Goal: Check status: Check status

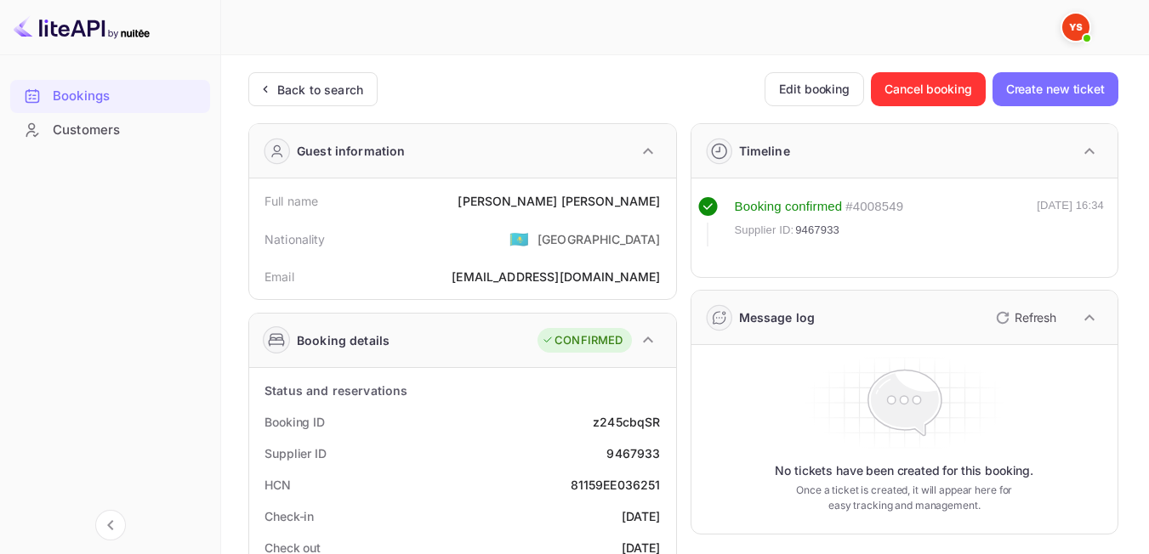
click at [351, 77] on div "Back to search" at bounding box center [312, 89] width 129 height 34
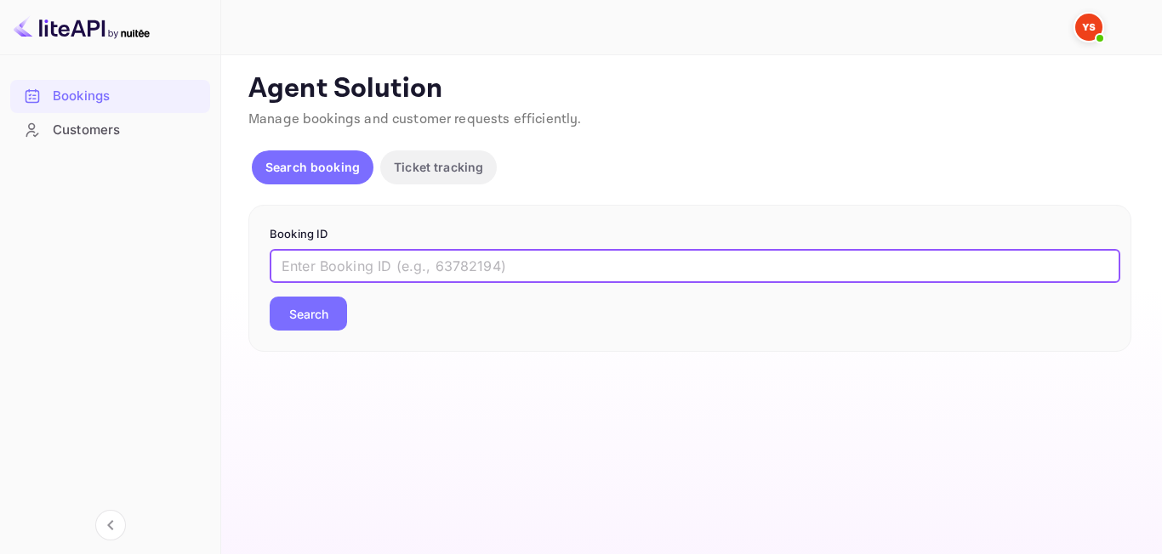
paste input "9178750"
type input "9178750"
click at [320, 314] on button "Search" at bounding box center [308, 314] width 77 height 34
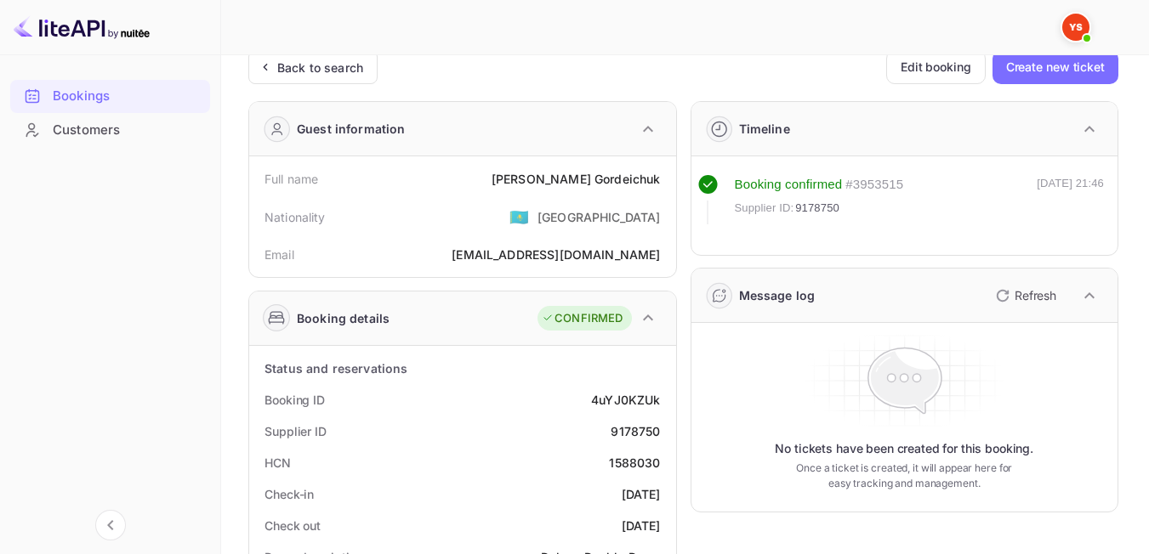
scroll to position [31, 0]
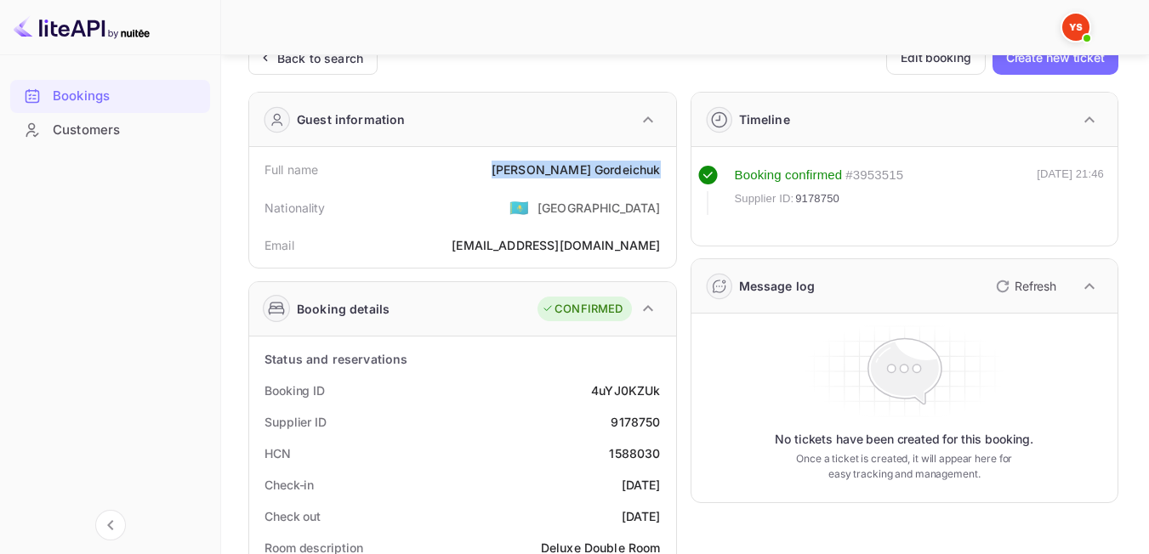
drag, startPoint x: 543, startPoint y: 171, endPoint x: 671, endPoint y: 168, distance: 128.4
click at [671, 168] on div "Full name [PERSON_NAME] Nationality 🇰🇿 [DEMOGRAPHIC_DATA] Email [EMAIL_ADDRESS]…" at bounding box center [462, 207] width 427 height 121
click at [489, 219] on div "Nationality 🇰🇿 [DEMOGRAPHIC_DATA]" at bounding box center [462, 207] width 413 height 44
click at [302, 72] on div "Back to search" at bounding box center [312, 58] width 129 height 34
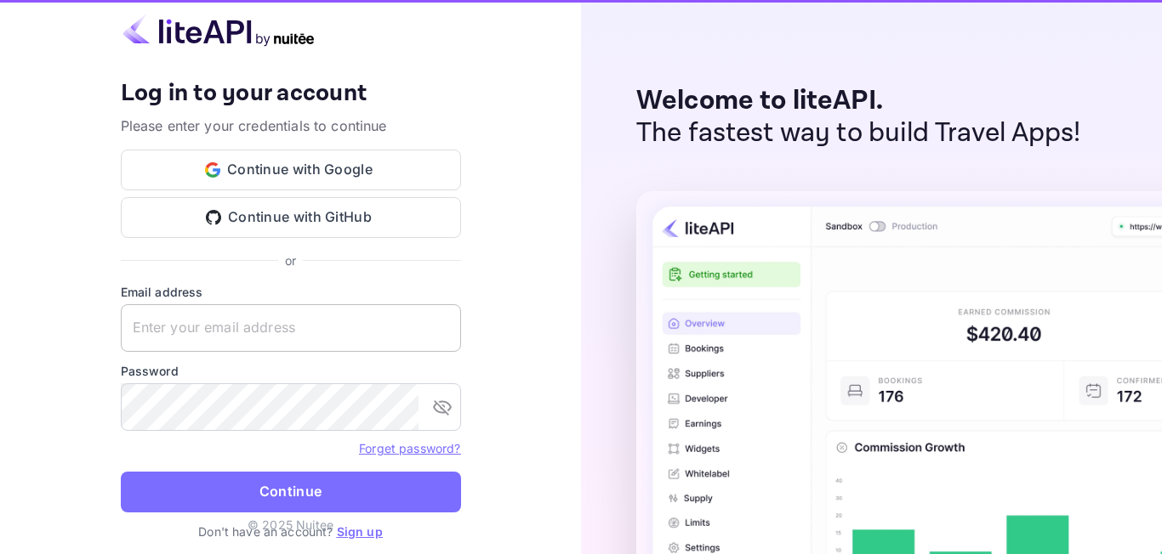
type input "[EMAIL_ADDRESS][DOMAIN_NAME]"
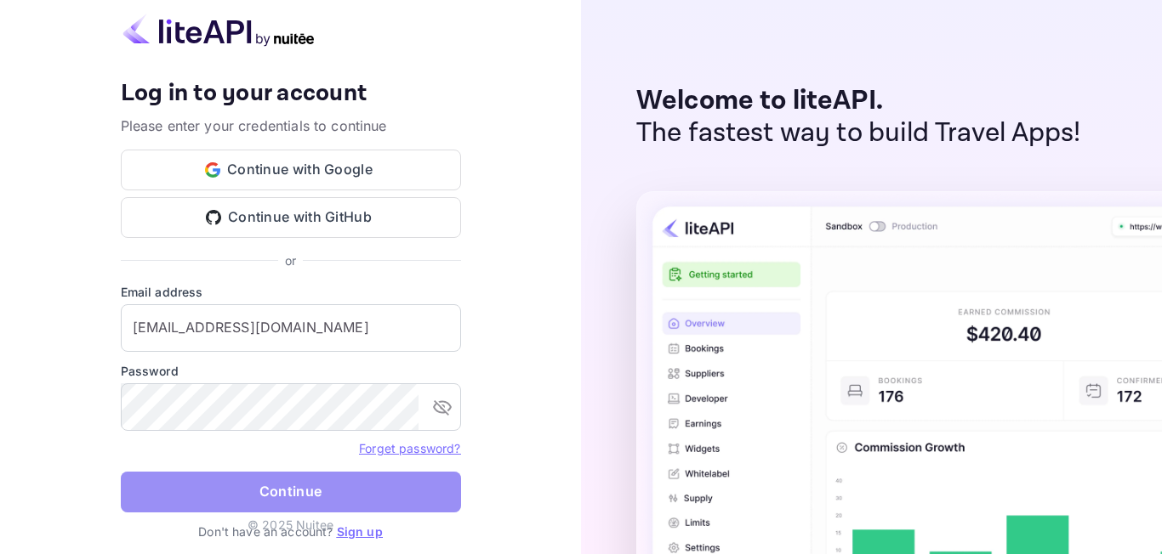
click at [257, 502] on button "Continue" at bounding box center [291, 492] width 340 height 41
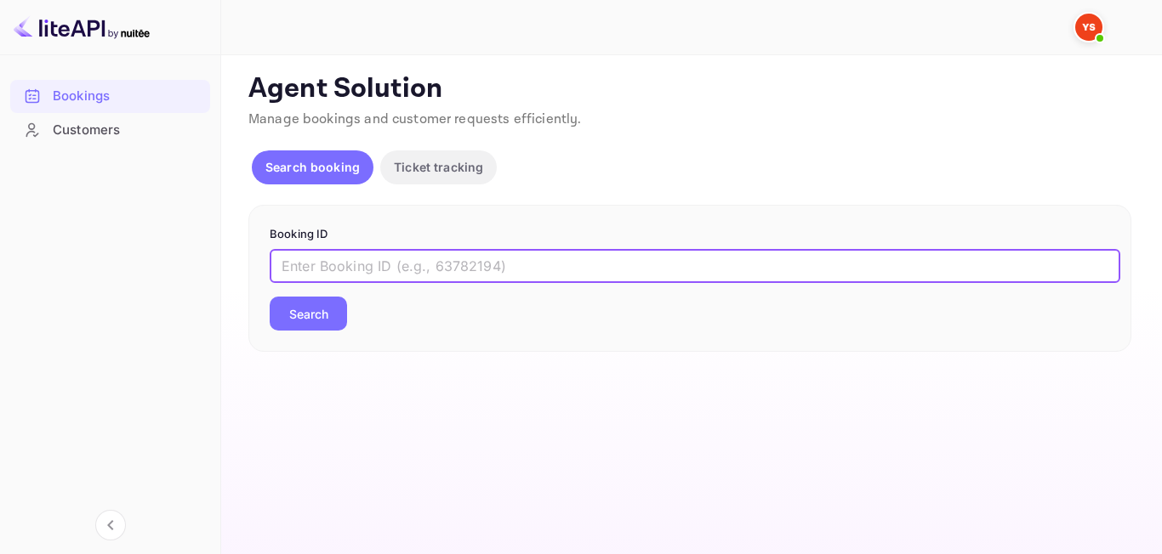
paste input "8048822"
type input "8048822"
click at [301, 324] on button "Search" at bounding box center [308, 314] width 77 height 34
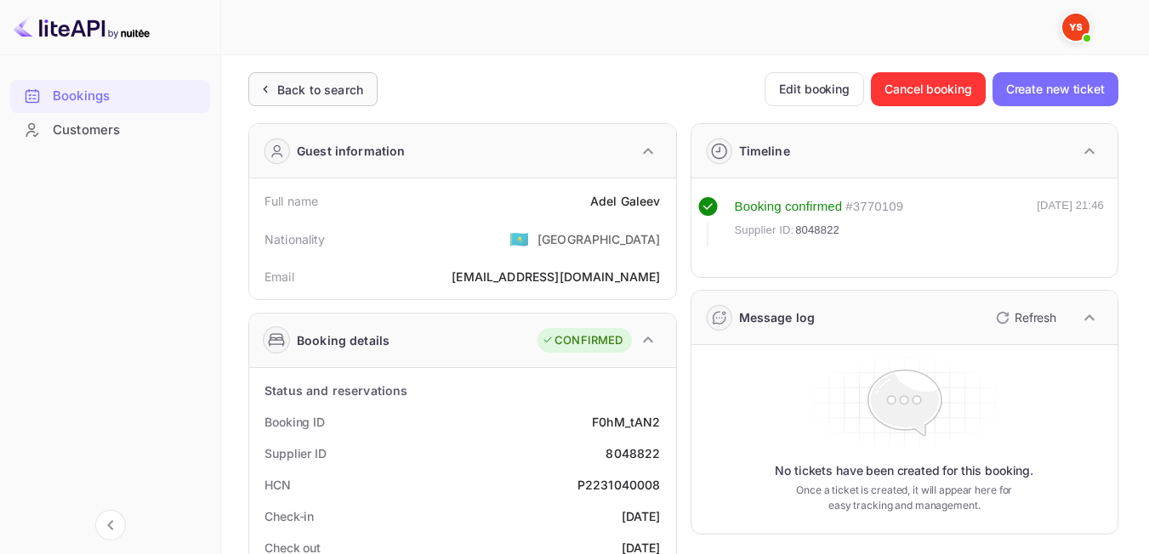
click at [343, 82] on div "Back to search" at bounding box center [320, 90] width 86 height 18
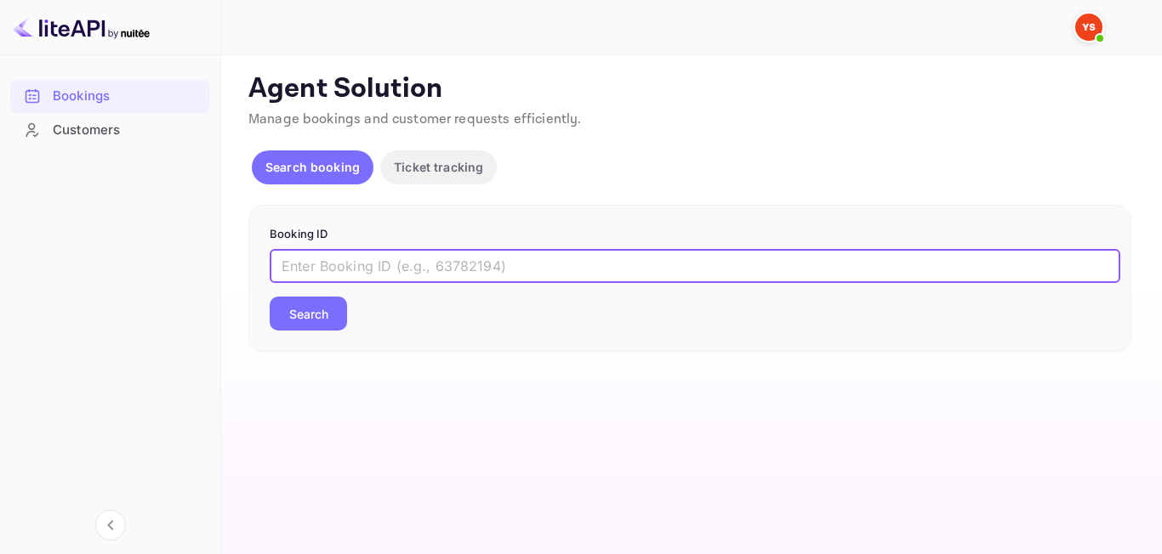
paste input "9545652"
type input "9545652"
click at [327, 327] on button "Search" at bounding box center [308, 314] width 77 height 34
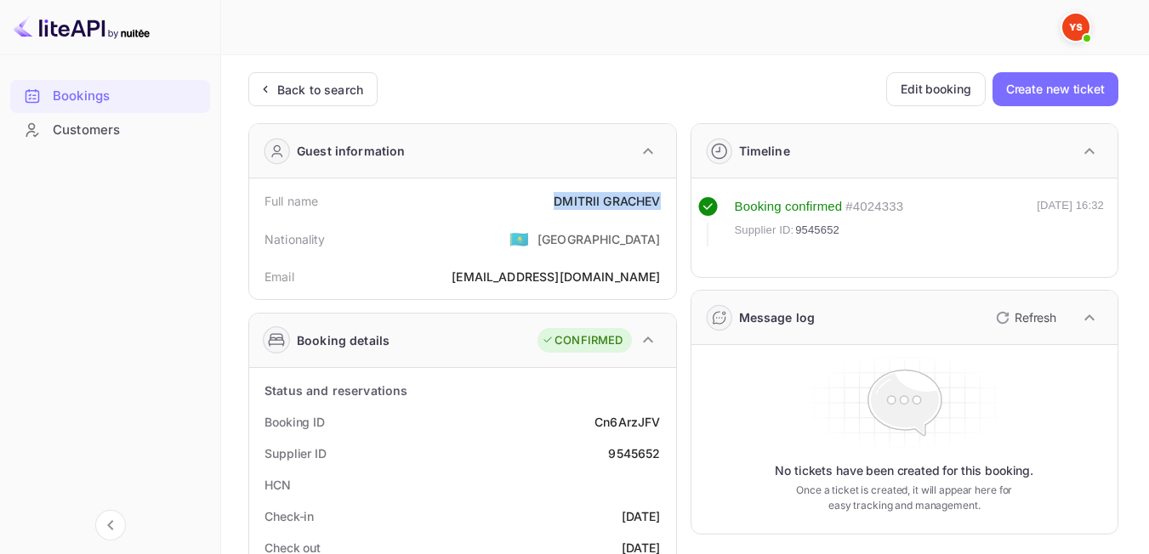
drag, startPoint x: 545, startPoint y: 193, endPoint x: 657, endPoint y: 190, distance: 112.3
click at [657, 190] on div "Full name [PERSON_NAME]" at bounding box center [462, 200] width 413 height 31
click at [523, 246] on div "Nationality 🇰🇿 [DEMOGRAPHIC_DATA]" at bounding box center [462, 239] width 413 height 44
click at [321, 81] on div "Back to search" at bounding box center [320, 90] width 86 height 18
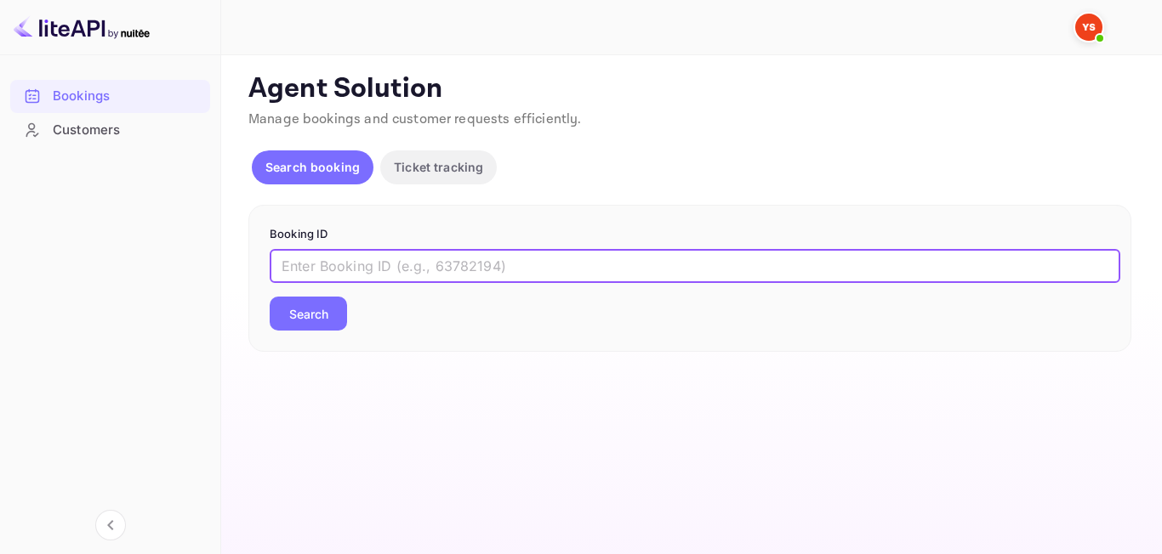
paste input "9340181"
type input "9340181"
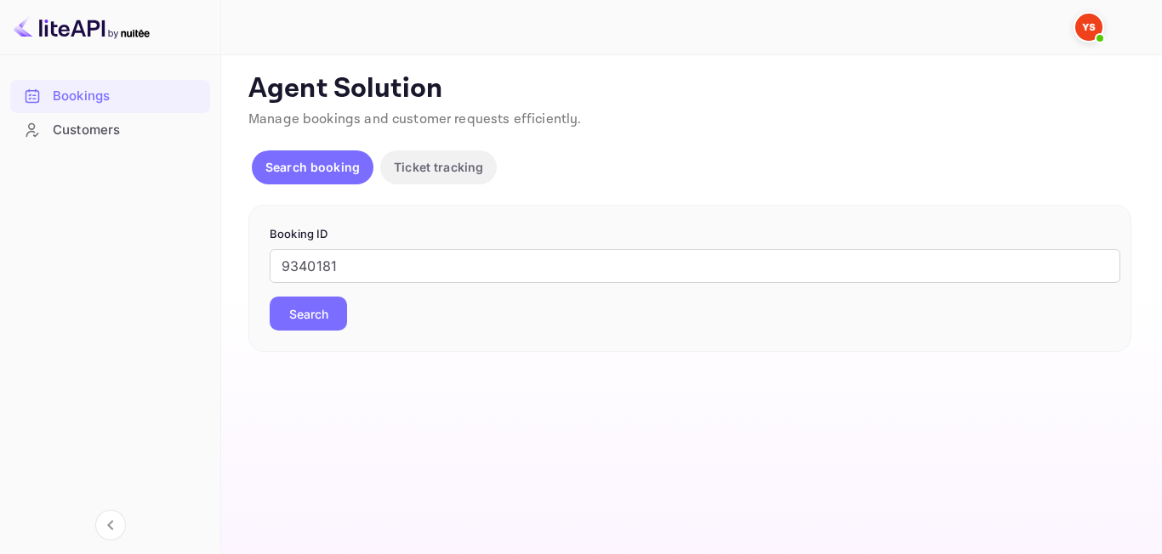
click at [340, 334] on div "Booking ID 9340181 ​ Search" at bounding box center [689, 279] width 883 height 148
click at [315, 324] on button "Search" at bounding box center [308, 314] width 77 height 34
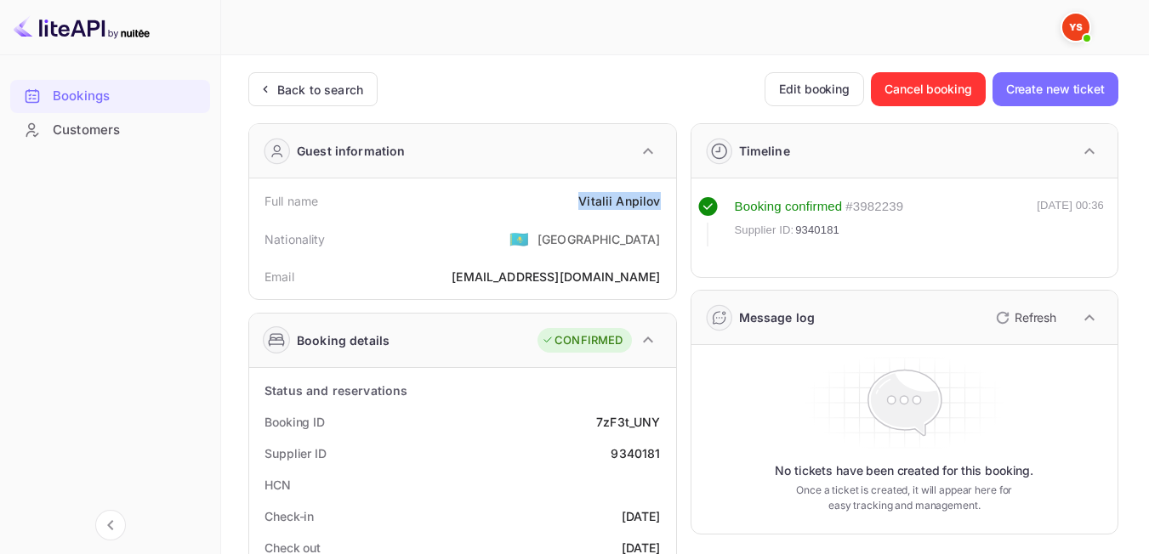
drag, startPoint x: 587, startPoint y: 192, endPoint x: 667, endPoint y: 202, distance: 80.5
click at [667, 202] on div "Full name [PERSON_NAME]" at bounding box center [462, 200] width 413 height 31
click at [503, 261] on div "Email [EMAIL_ADDRESS][DOMAIN_NAME]" at bounding box center [462, 276] width 413 height 31
drag, startPoint x: 594, startPoint y: 455, endPoint x: 658, endPoint y: 452, distance: 63.9
click at [658, 452] on div "Supplier ID 9340181" at bounding box center [462, 453] width 413 height 31
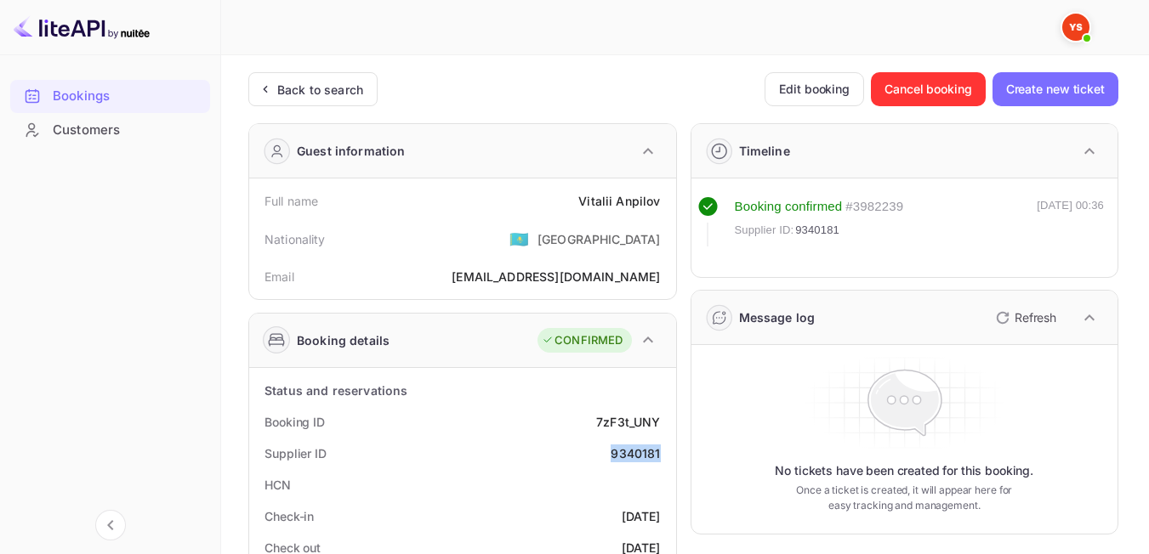
copy div "9340181"
drag, startPoint x: 580, startPoint y: 203, endPoint x: 662, endPoint y: 208, distance: 81.8
click at [662, 208] on div "Full name [PERSON_NAME]" at bounding box center [462, 200] width 413 height 31
copy div "[PERSON_NAME]"
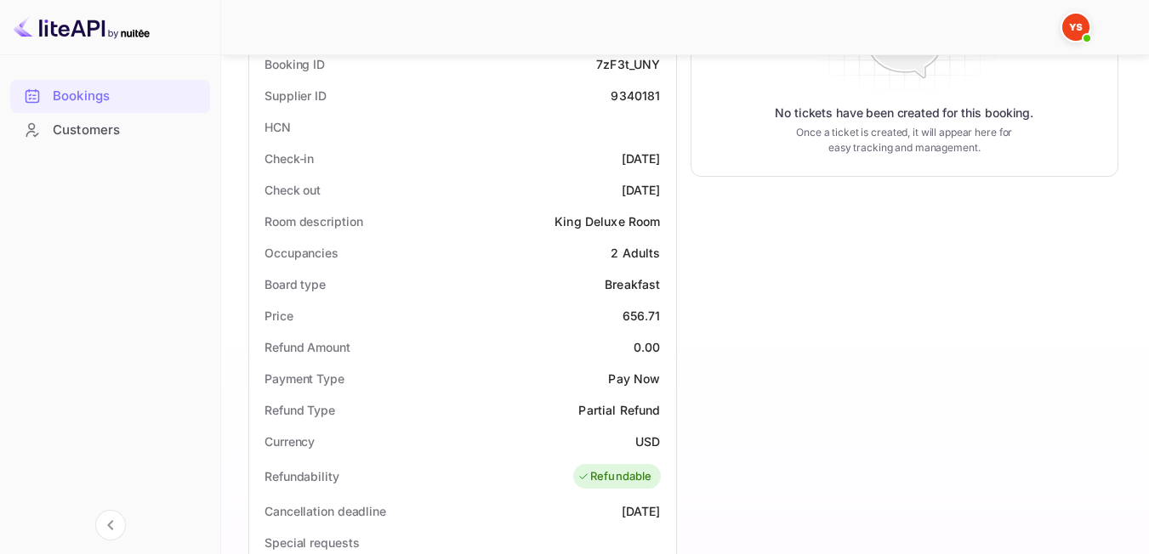
scroll to position [418, 0]
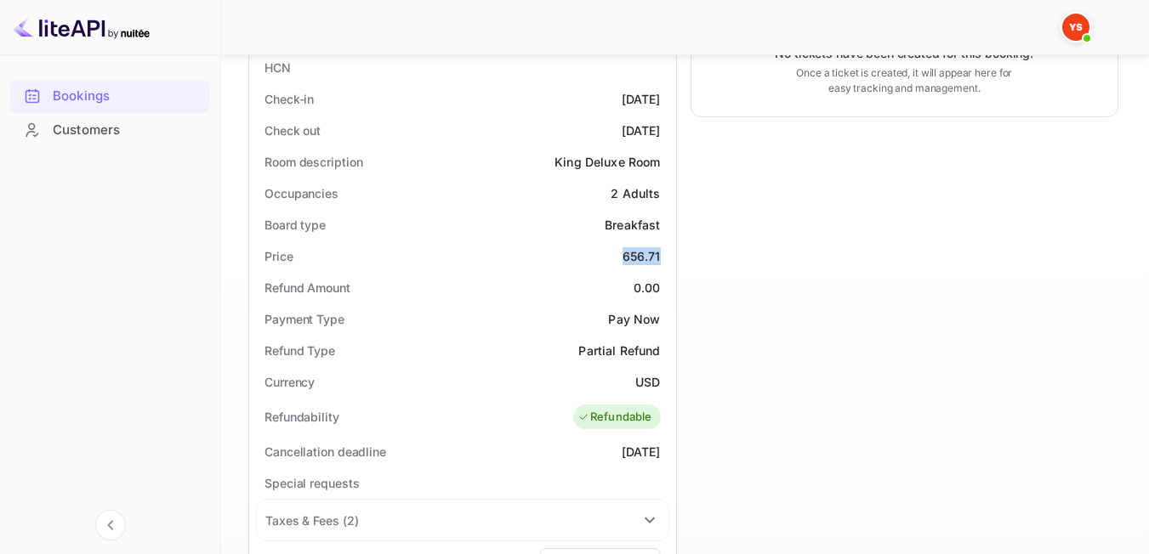
drag, startPoint x: 609, startPoint y: 250, endPoint x: 666, endPoint y: 258, distance: 57.5
click at [666, 258] on div "Price 656.71" at bounding box center [462, 256] width 413 height 31
copy div "656.71"
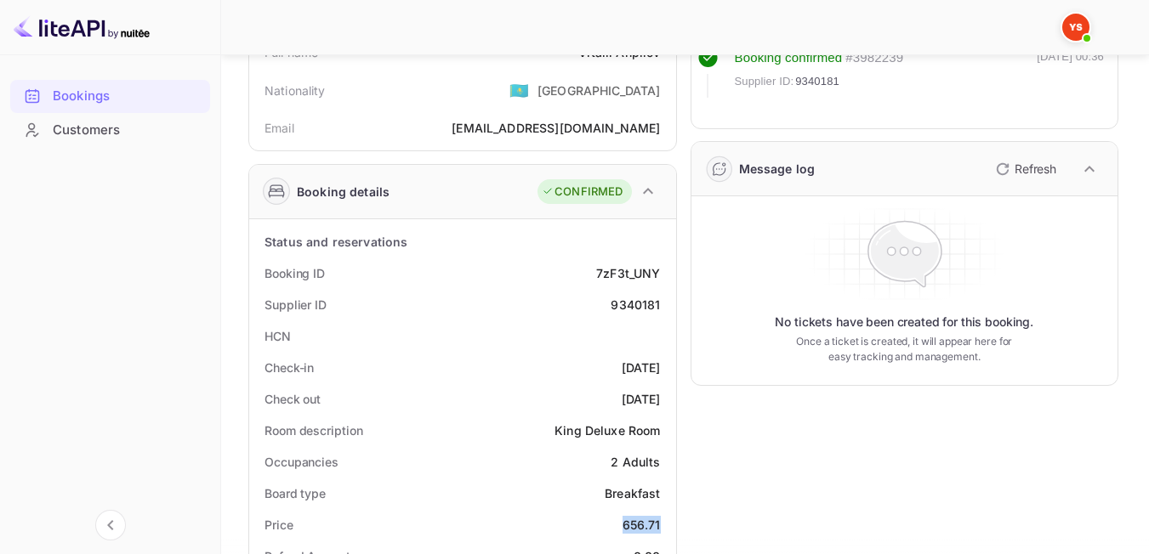
scroll to position [0, 0]
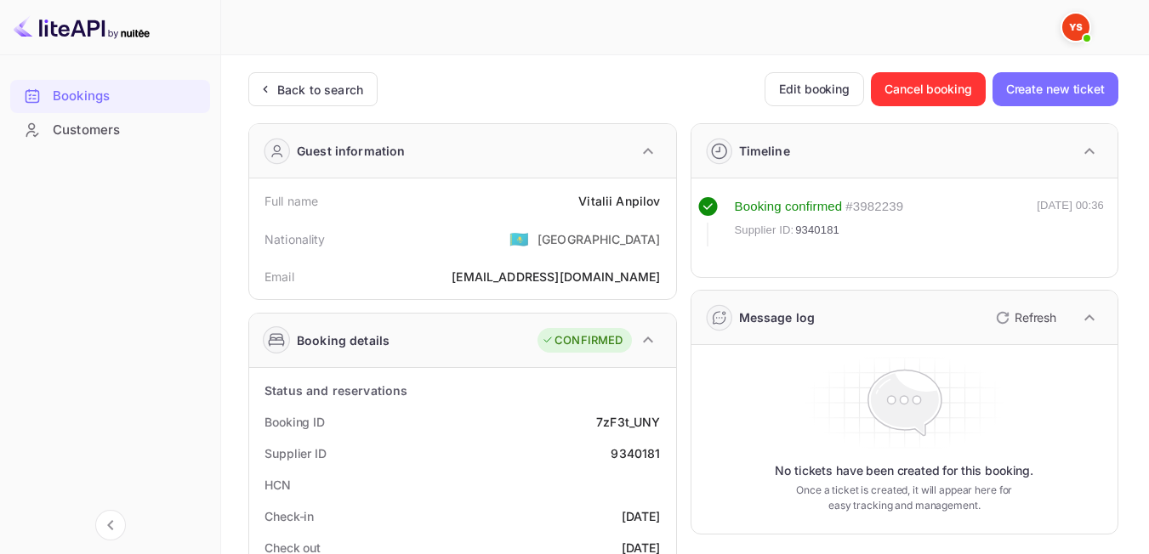
click at [265, 97] on icon at bounding box center [265, 89] width 18 height 17
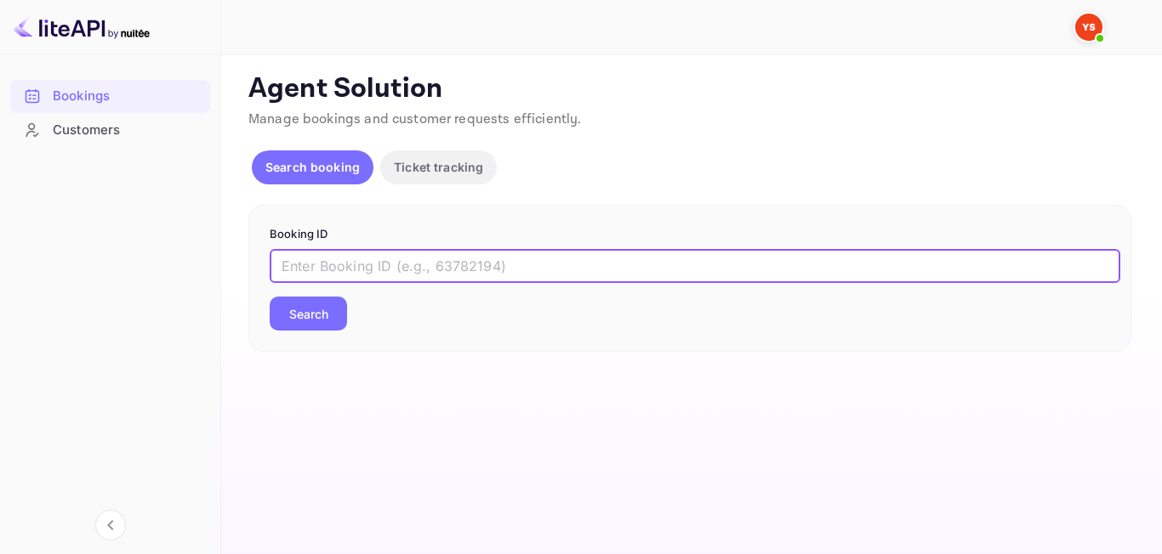
paste input "8341000"
type input "8341000"
click at [333, 306] on button "Search" at bounding box center [308, 314] width 77 height 34
